Goal: Information Seeking & Learning: Learn about a topic

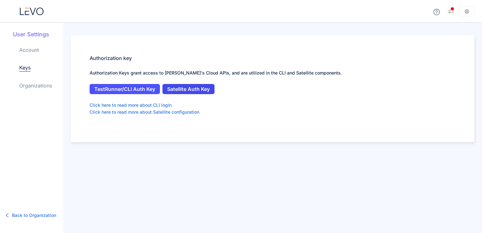
click at [178, 89] on span "Satellite Auth Key" at bounding box center [188, 89] width 43 height 6
click at [34, 10] on icon at bounding box center [33, 11] width 6 height 7
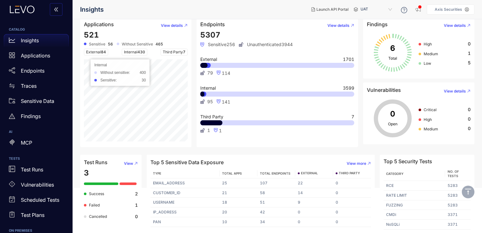
scroll to position [45, 0]
click at [37, 116] on p "Findings" at bounding box center [31, 116] width 20 height 6
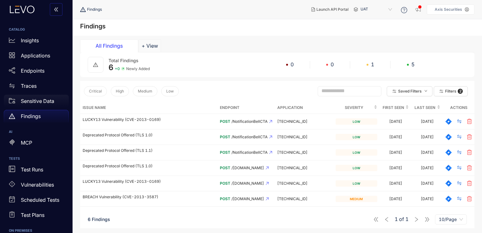
click at [37, 100] on p "Sensitive Data" at bounding box center [37, 101] width 33 height 6
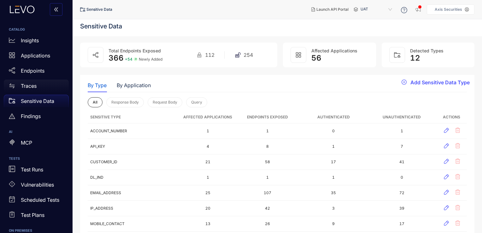
click at [39, 87] on div "Traces" at bounding box center [36, 85] width 65 height 13
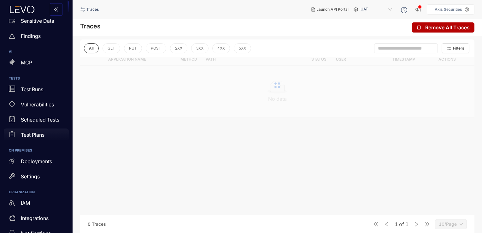
scroll to position [81, 0]
click at [47, 162] on p "Deployments" at bounding box center [36, 161] width 31 height 6
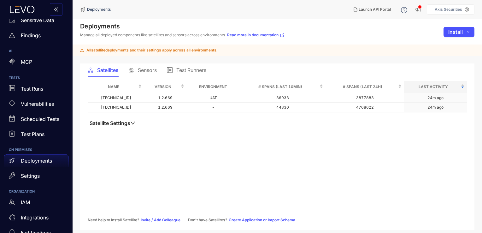
click at [174, 176] on div "Name Version Environment # Spans (last 10min) # Spans (last 24h) Last Activity …" at bounding box center [277, 151] width 379 height 141
click at [149, 161] on div "Name Version Environment # Spans (last 10min) # Spans (last 24h) Last Activity …" at bounding box center [277, 151] width 379 height 141
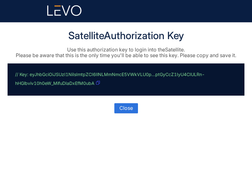
click at [98, 81] on icon "button" at bounding box center [98, 83] width 4 height 4
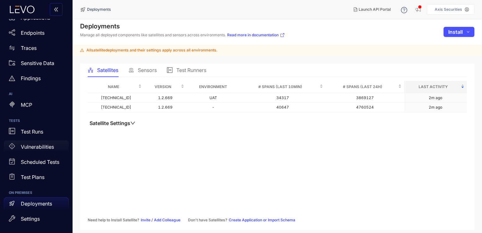
scroll to position [68, 0]
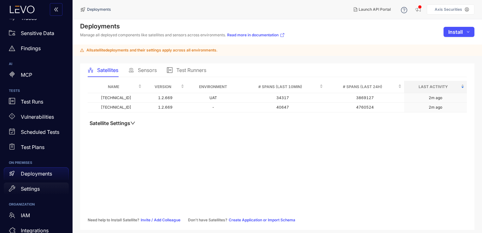
click at [26, 190] on p "Settings" at bounding box center [30, 189] width 19 height 6
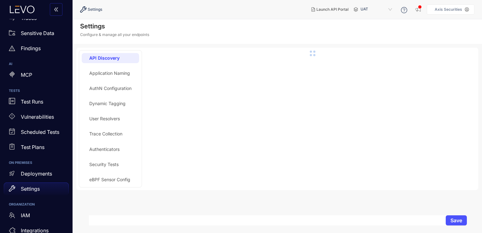
scroll to position [93, 0]
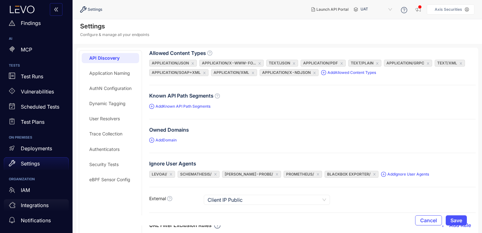
click at [33, 204] on p "Integrations" at bounding box center [35, 205] width 28 height 6
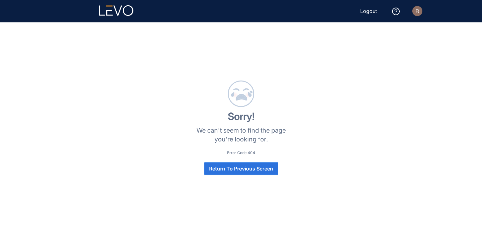
click at [258, 168] on span "Return To Previous Screen" at bounding box center [241, 168] width 64 height 6
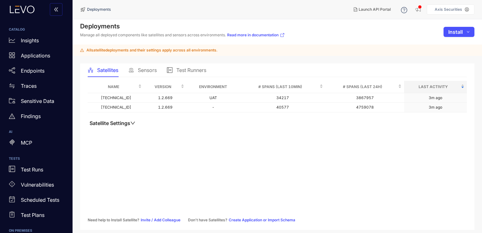
click at [142, 69] on span "Sensors" at bounding box center [147, 70] width 19 height 6
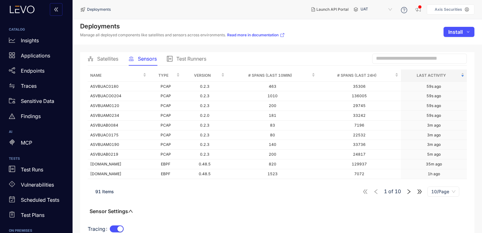
scroll to position [15, 0]
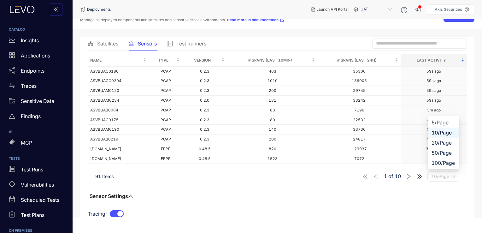
click at [439, 177] on span "10/Page" at bounding box center [443, 175] width 24 height 9
click at [439, 161] on div "100/Page" at bounding box center [443, 162] width 24 height 7
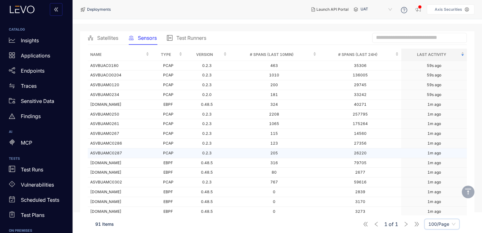
scroll to position [0, 0]
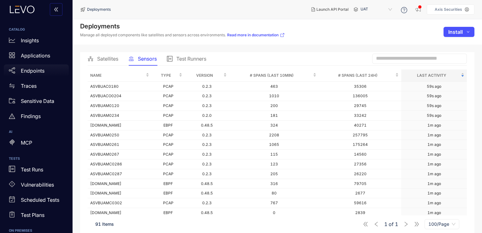
click at [32, 72] on p "Endpoints" at bounding box center [33, 71] width 24 height 6
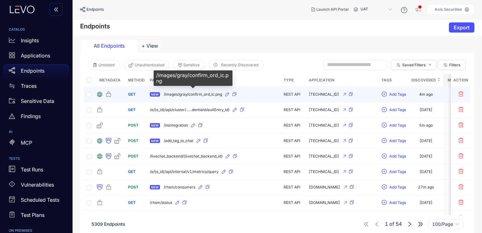
click at [200, 93] on span "/images/gray/confirm_ord_ic.png" at bounding box center [193, 94] width 58 height 4
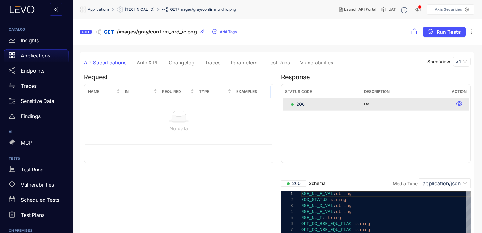
click at [216, 61] on div "Traces" at bounding box center [213, 63] width 16 height 6
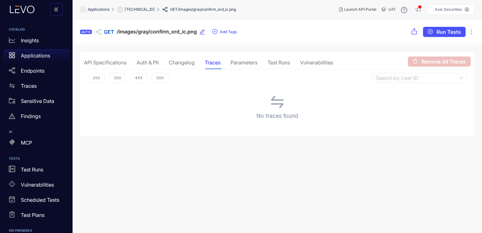
click at [241, 62] on div "Parameters" at bounding box center [243, 63] width 27 height 6
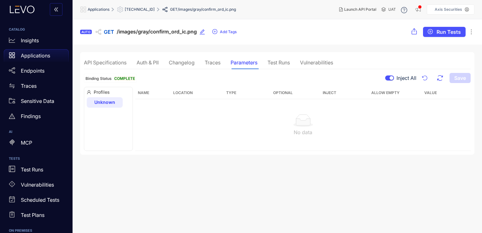
click at [279, 62] on div "Test Runs" at bounding box center [278, 63] width 22 height 6
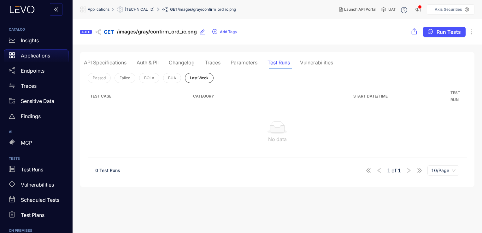
click at [182, 64] on div "Changelog" at bounding box center [182, 63] width 26 height 6
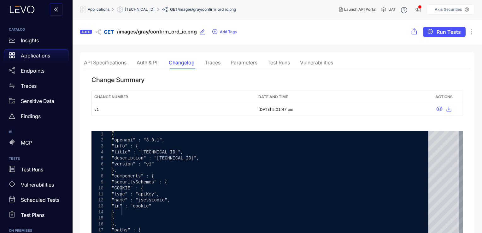
click at [145, 62] on div "Auth & PII" at bounding box center [147, 63] width 22 height 6
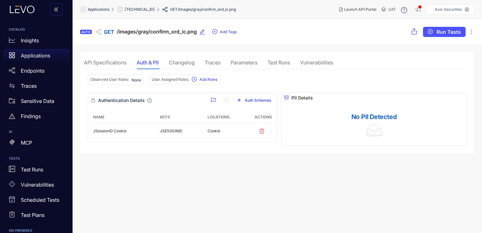
click at [100, 58] on div "API Specifications" at bounding box center [105, 62] width 43 height 13
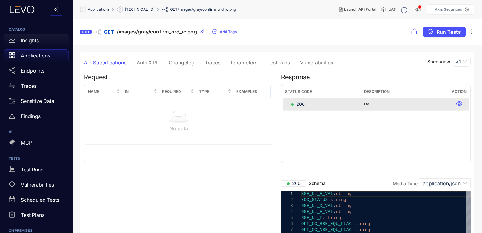
click at [32, 40] on p "Insights" at bounding box center [30, 41] width 18 height 6
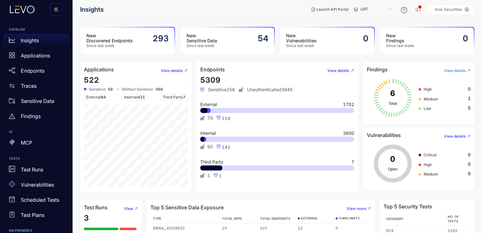
click at [457, 70] on span "View details" at bounding box center [454, 70] width 22 height 4
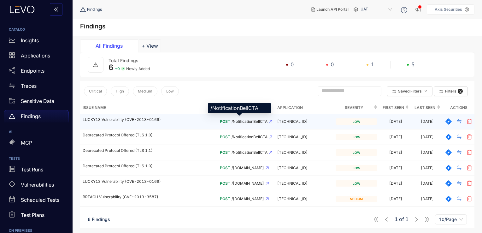
click at [239, 119] on span "/NotificationBellCTA" at bounding box center [249, 121] width 36 height 4
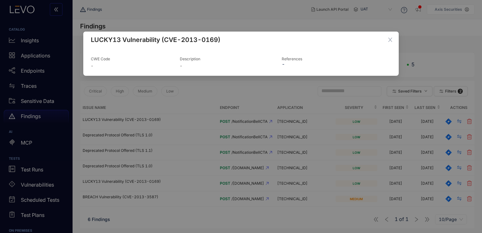
click at [316, 119] on div "LUCKY13 Vulnerability (CVE-2013-0169) CWE Code - Description - References -" at bounding box center [241, 116] width 482 height 233
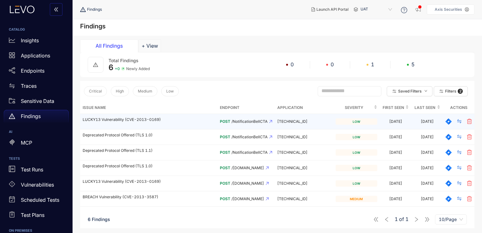
click at [313, 121] on div "192.168.213.43:8090" at bounding box center [303, 121] width 53 height 4
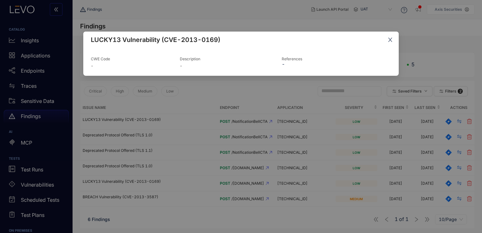
click at [393, 40] on span "Close" at bounding box center [389, 40] width 17 height 17
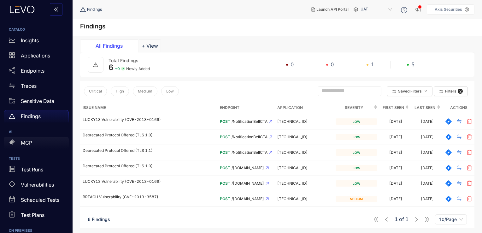
click at [36, 141] on div "MCP" at bounding box center [36, 142] width 65 height 13
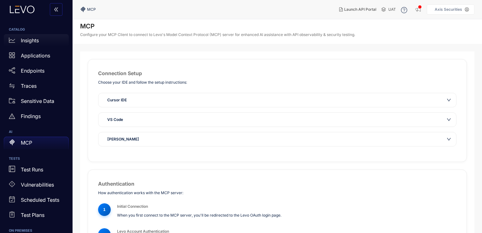
click at [38, 38] on p "Insights" at bounding box center [30, 41] width 18 height 6
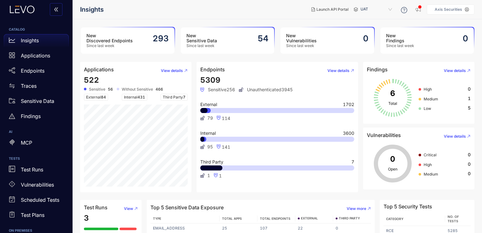
click at [447, 8] on p "Axis Securities" at bounding box center [447, 9] width 27 height 4
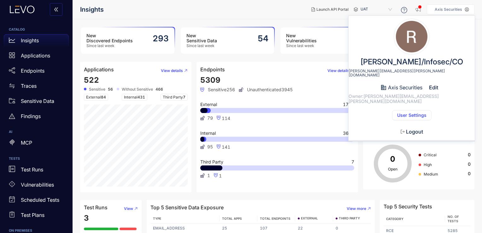
click at [403, 113] on span "User Settings" at bounding box center [411, 115] width 29 height 5
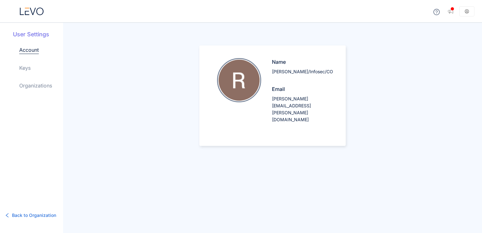
click at [34, 88] on link "Organizations" at bounding box center [35, 86] width 33 height 8
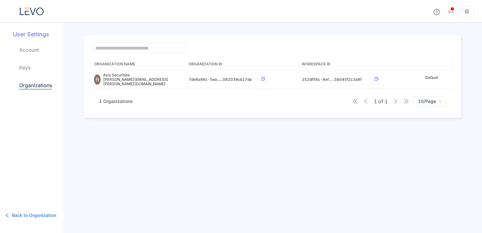
click at [27, 66] on link "Keys" at bounding box center [24, 68] width 11 height 8
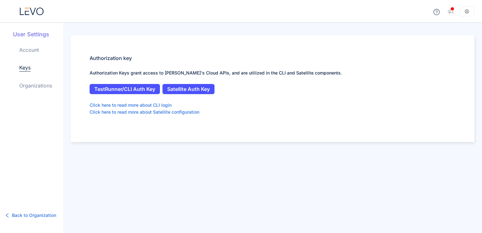
click at [31, 50] on link "Account" at bounding box center [29, 50] width 20 height 8
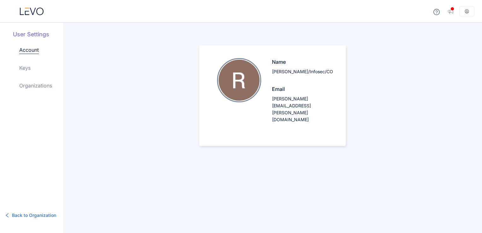
click at [466, 10] on icon at bounding box center [466, 11] width 4 height 4
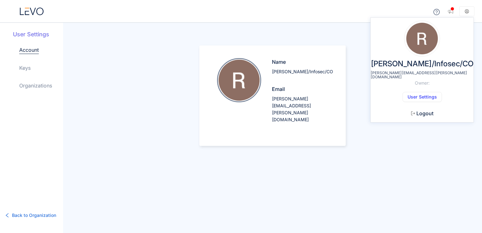
click at [415, 99] on span "User Settings" at bounding box center [421, 96] width 29 height 5
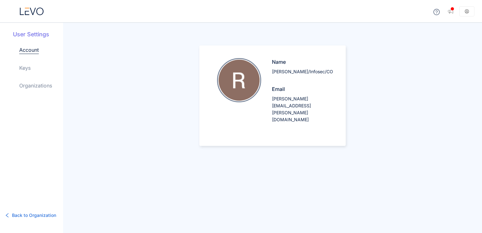
click at [35, 14] on icon at bounding box center [32, 12] width 24 height 8
